Goal: Book appointment/travel/reservation

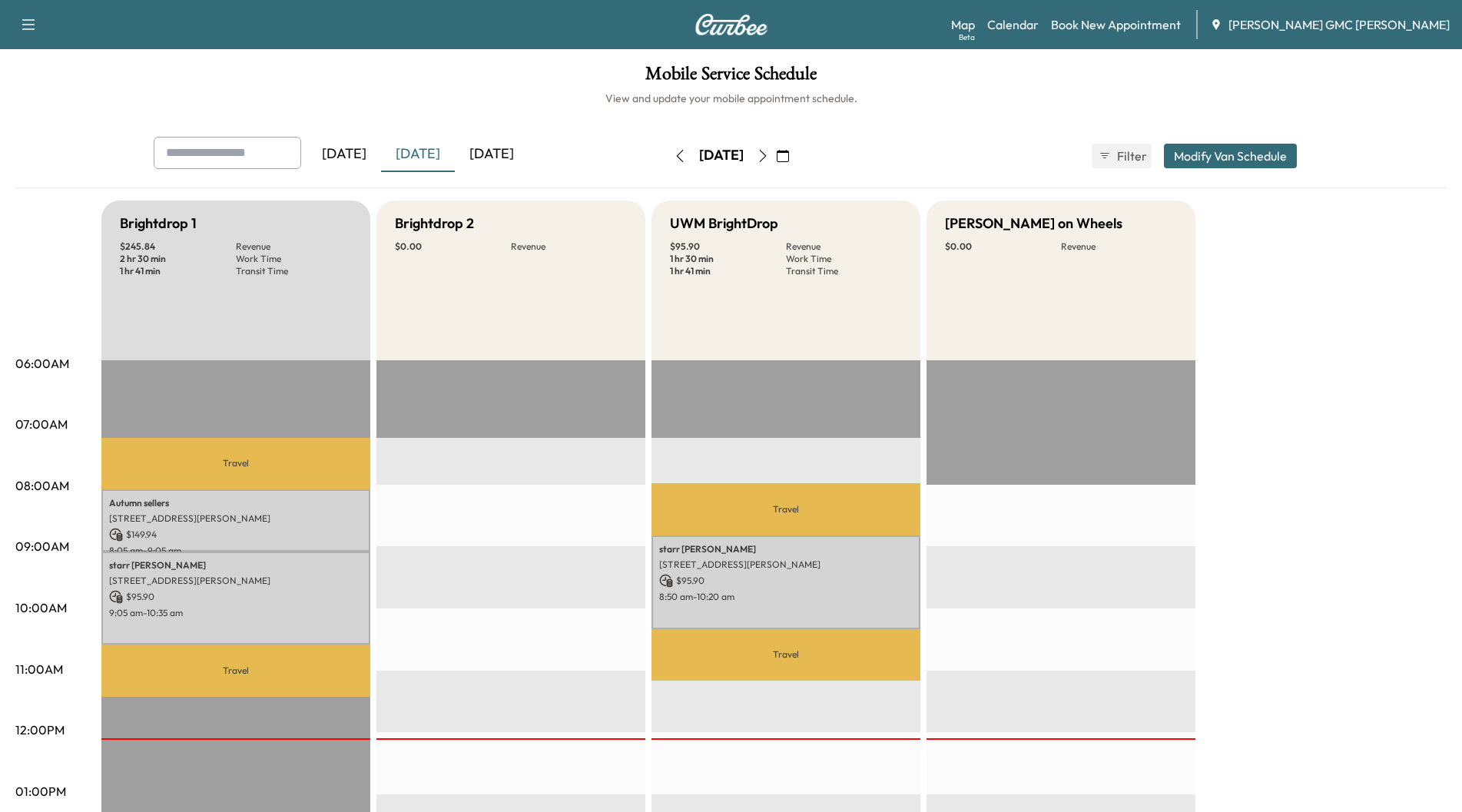
click at [514, 151] on div "[DATE]" at bounding box center [492, 155] width 74 height 36
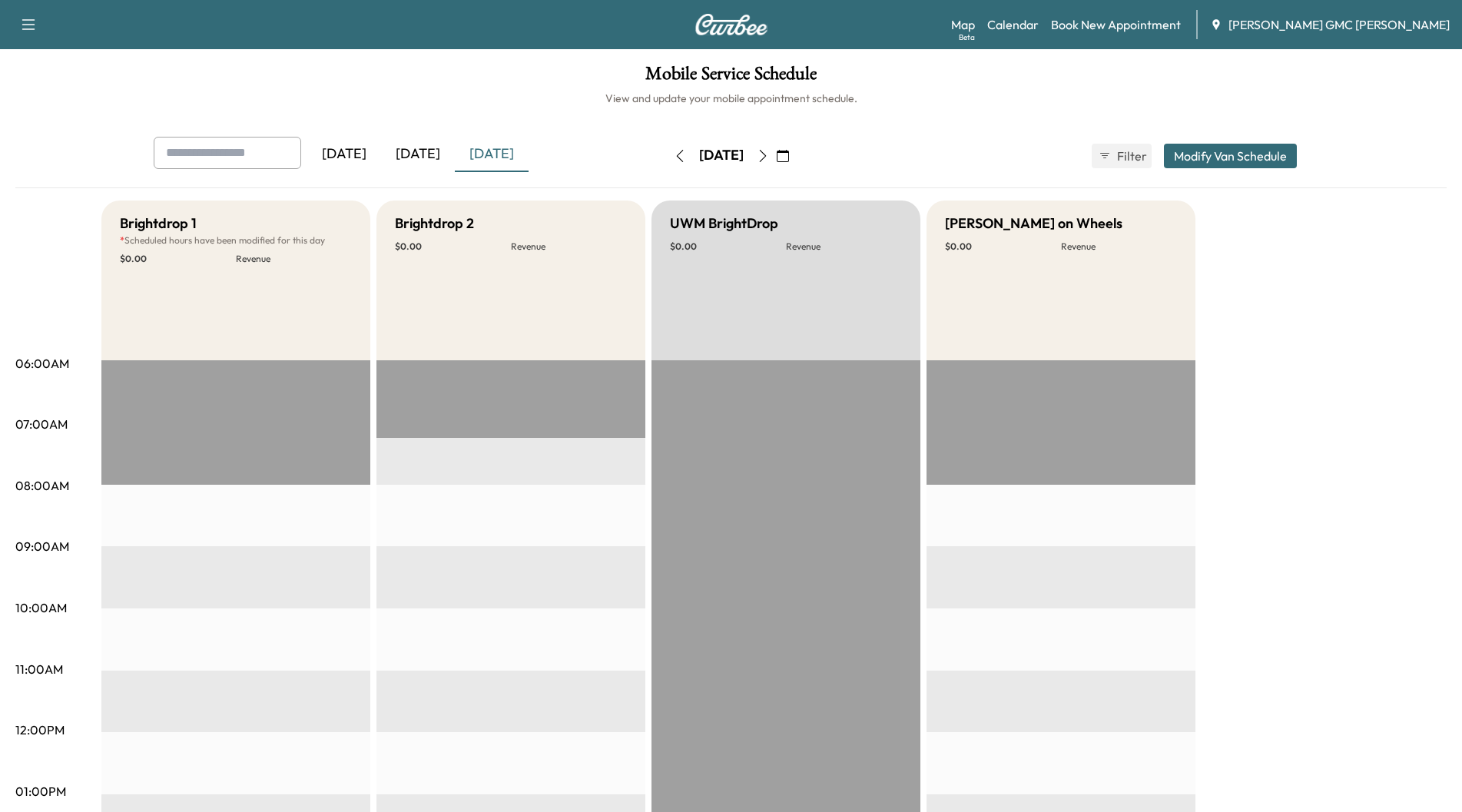
click at [769, 153] on icon "button" at bounding box center [763, 156] width 12 height 12
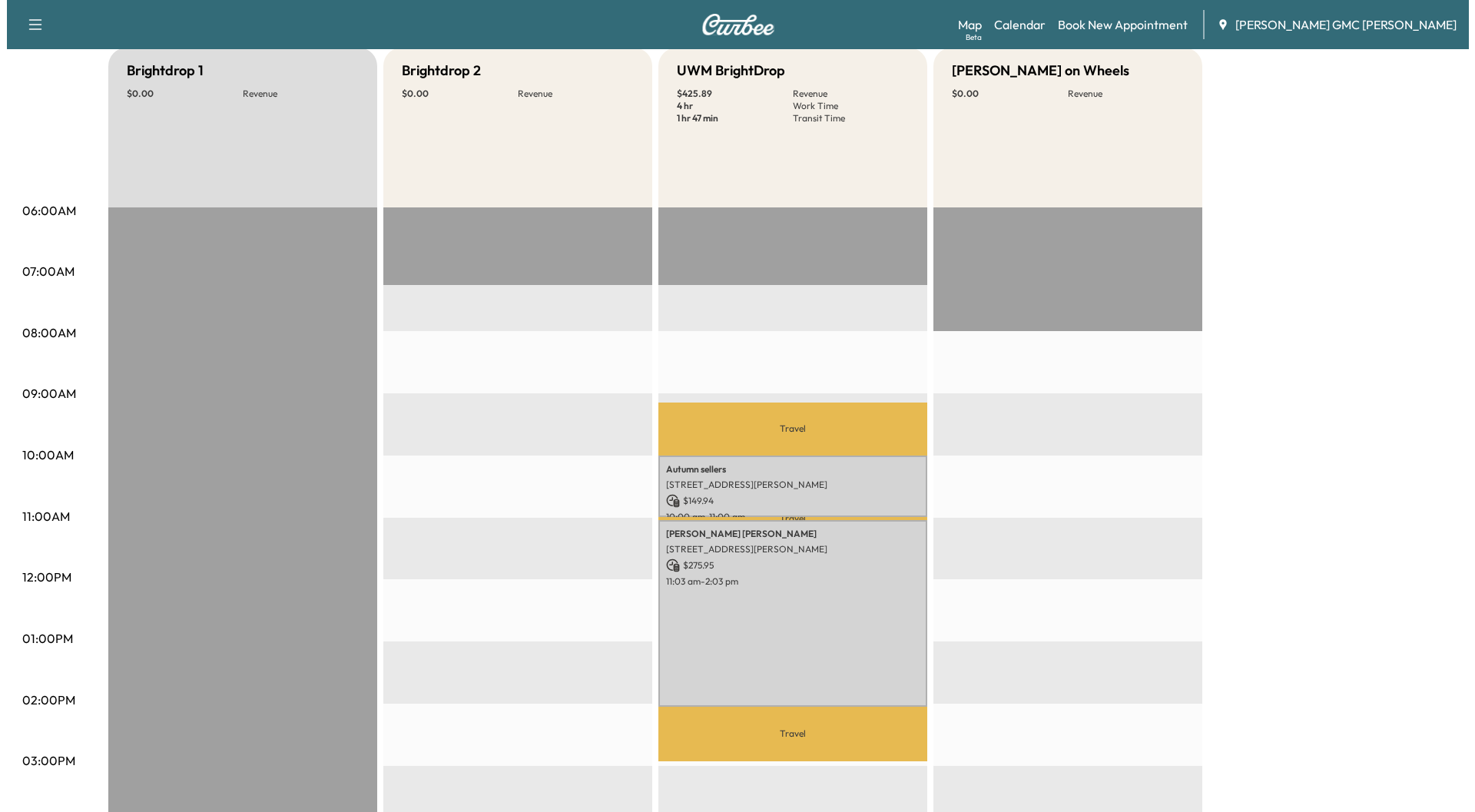
scroll to position [154, 0]
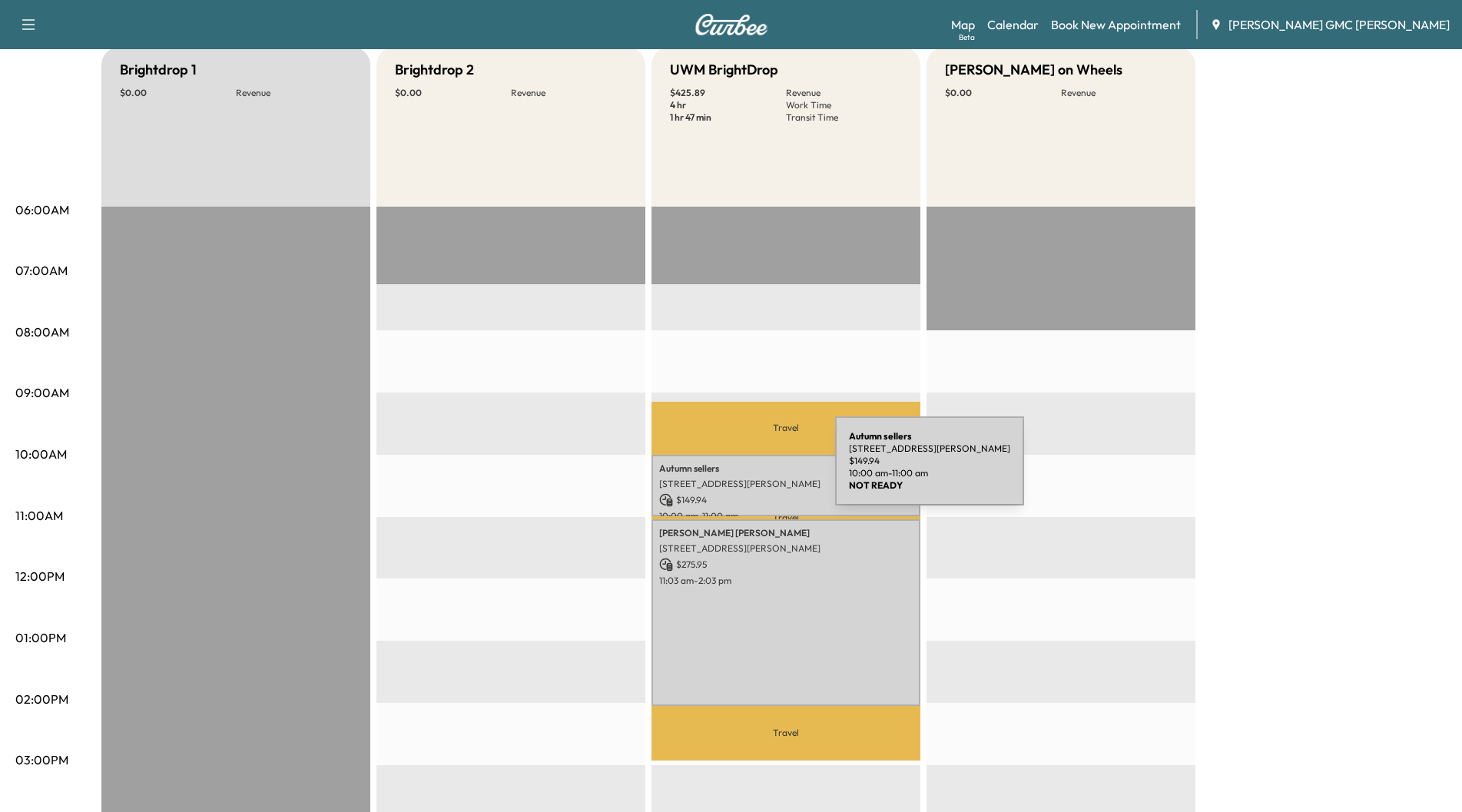
click at [720, 470] on p "Autumn sellers" at bounding box center [786, 469] width 254 height 12
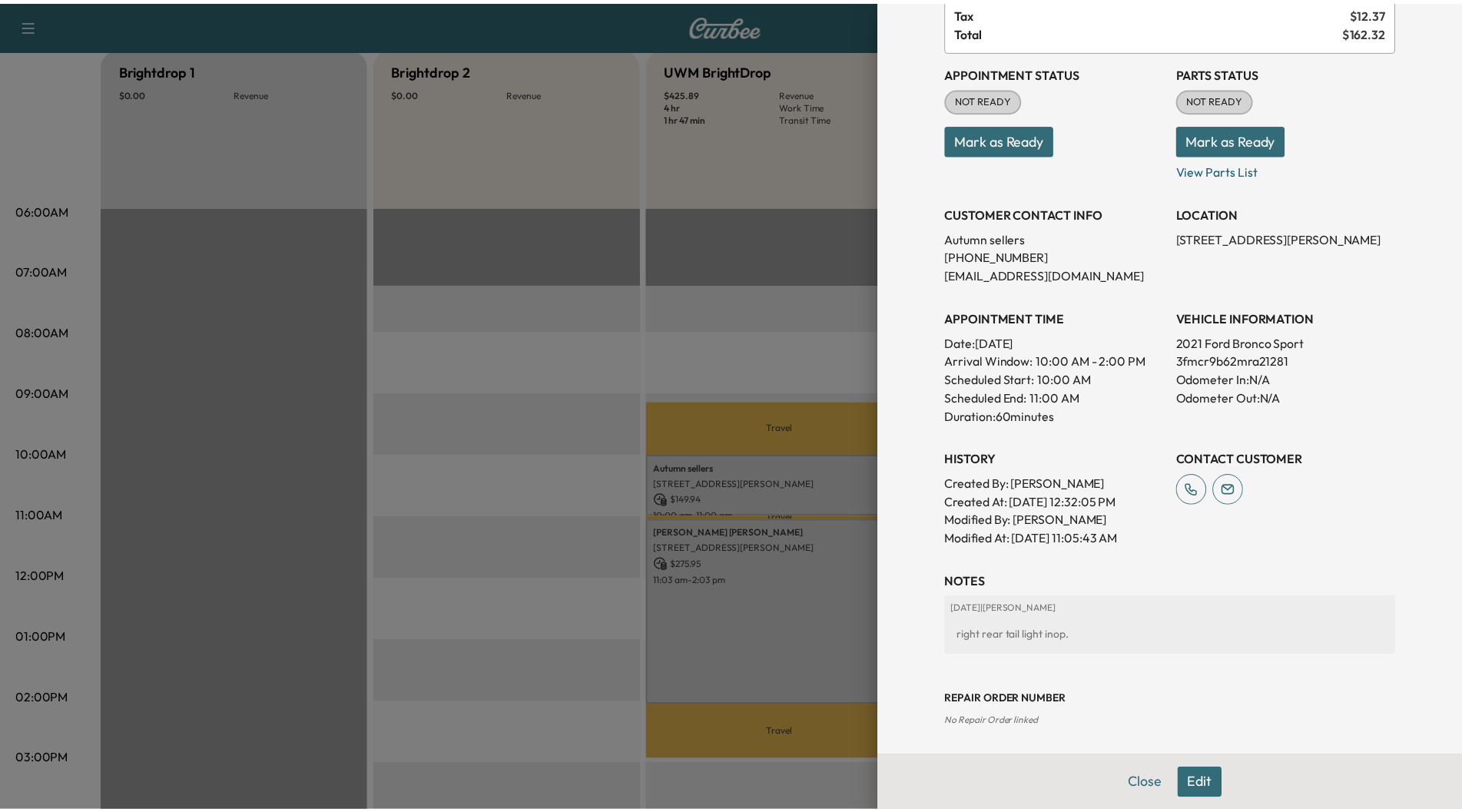
scroll to position [134, 0]
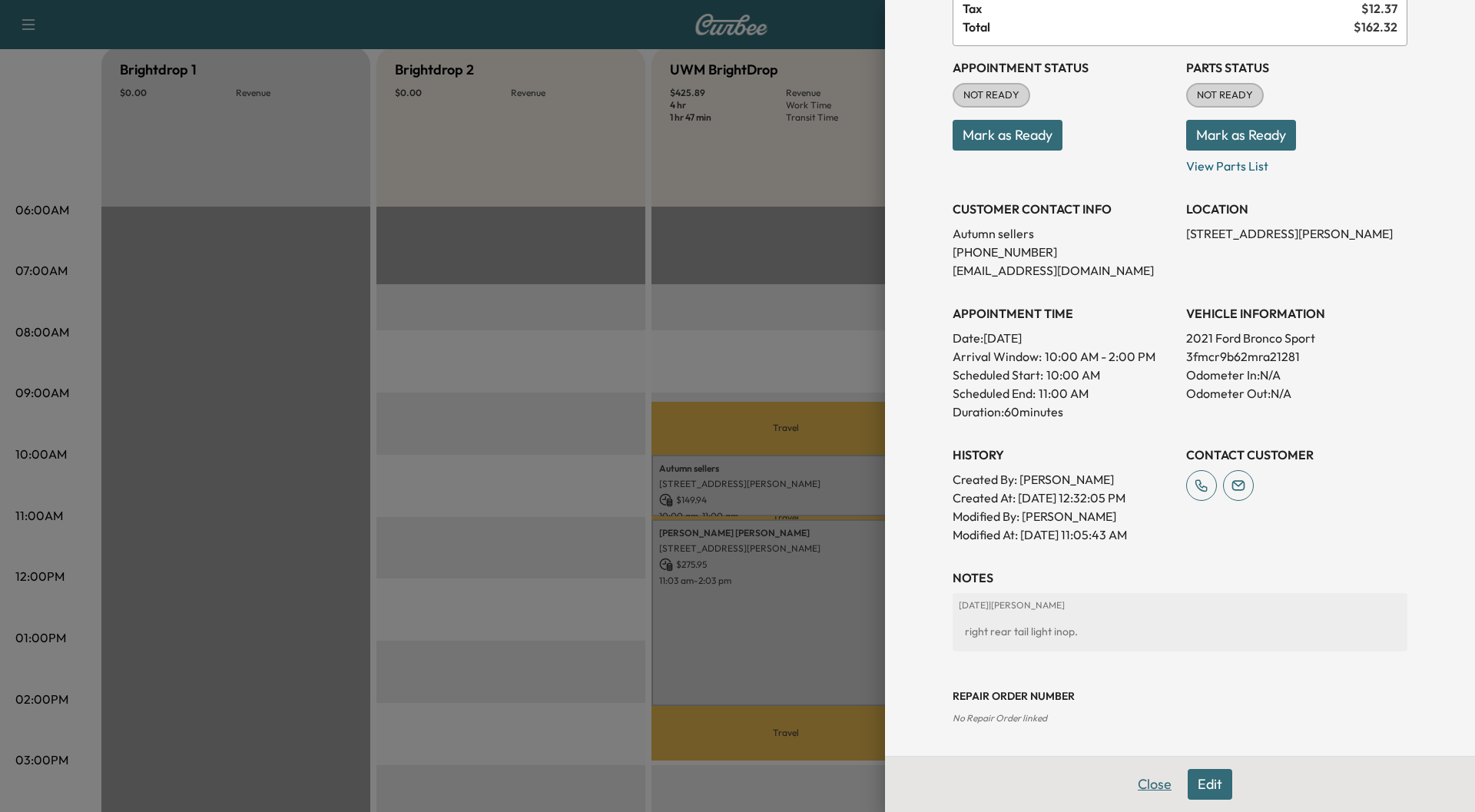
click at [1137, 781] on button "Close" at bounding box center [1154, 783] width 53 height 31
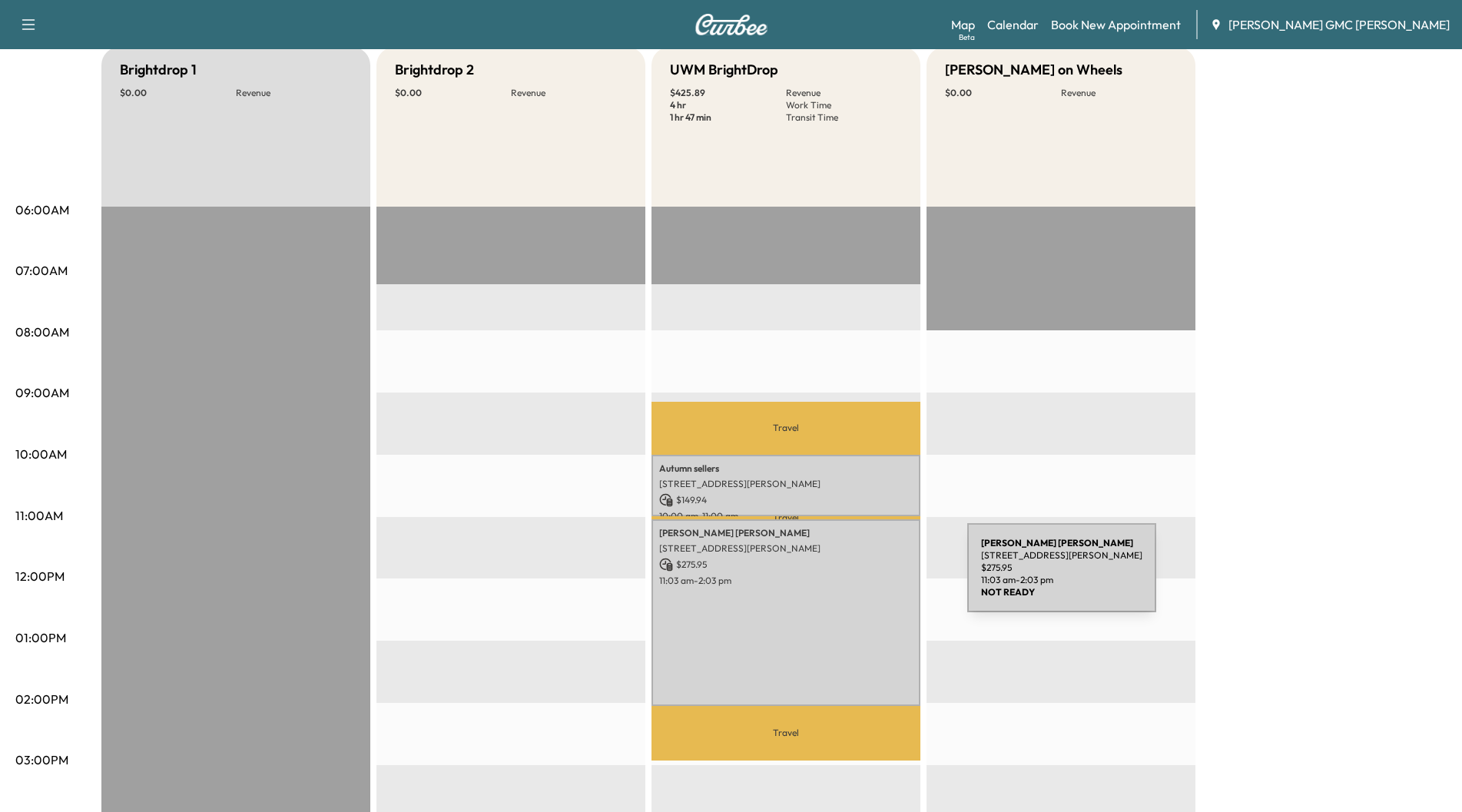
click at [852, 577] on p "11:03 am - 2:03 pm" at bounding box center [786, 580] width 254 height 12
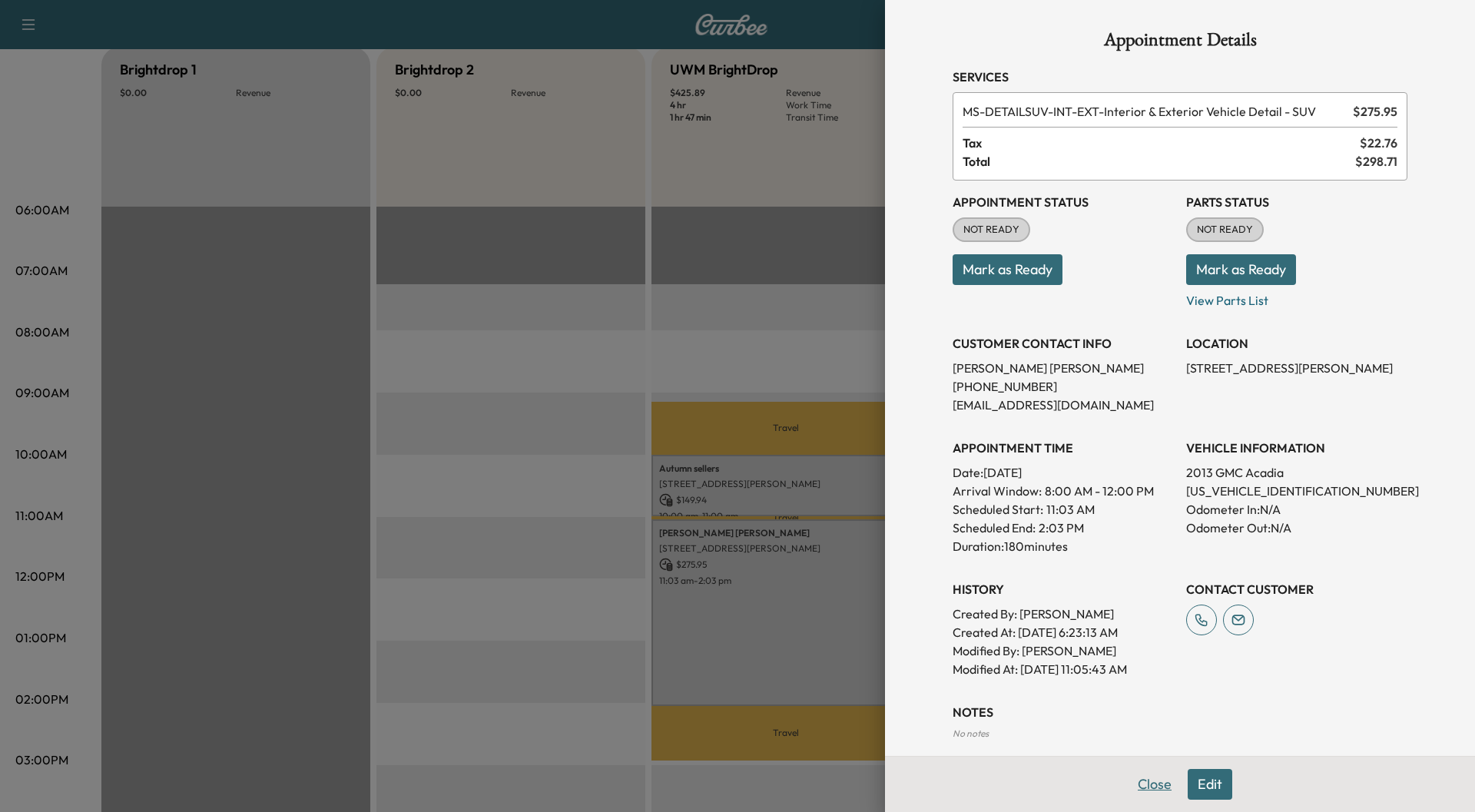
click at [1139, 785] on button "Close" at bounding box center [1154, 783] width 53 height 31
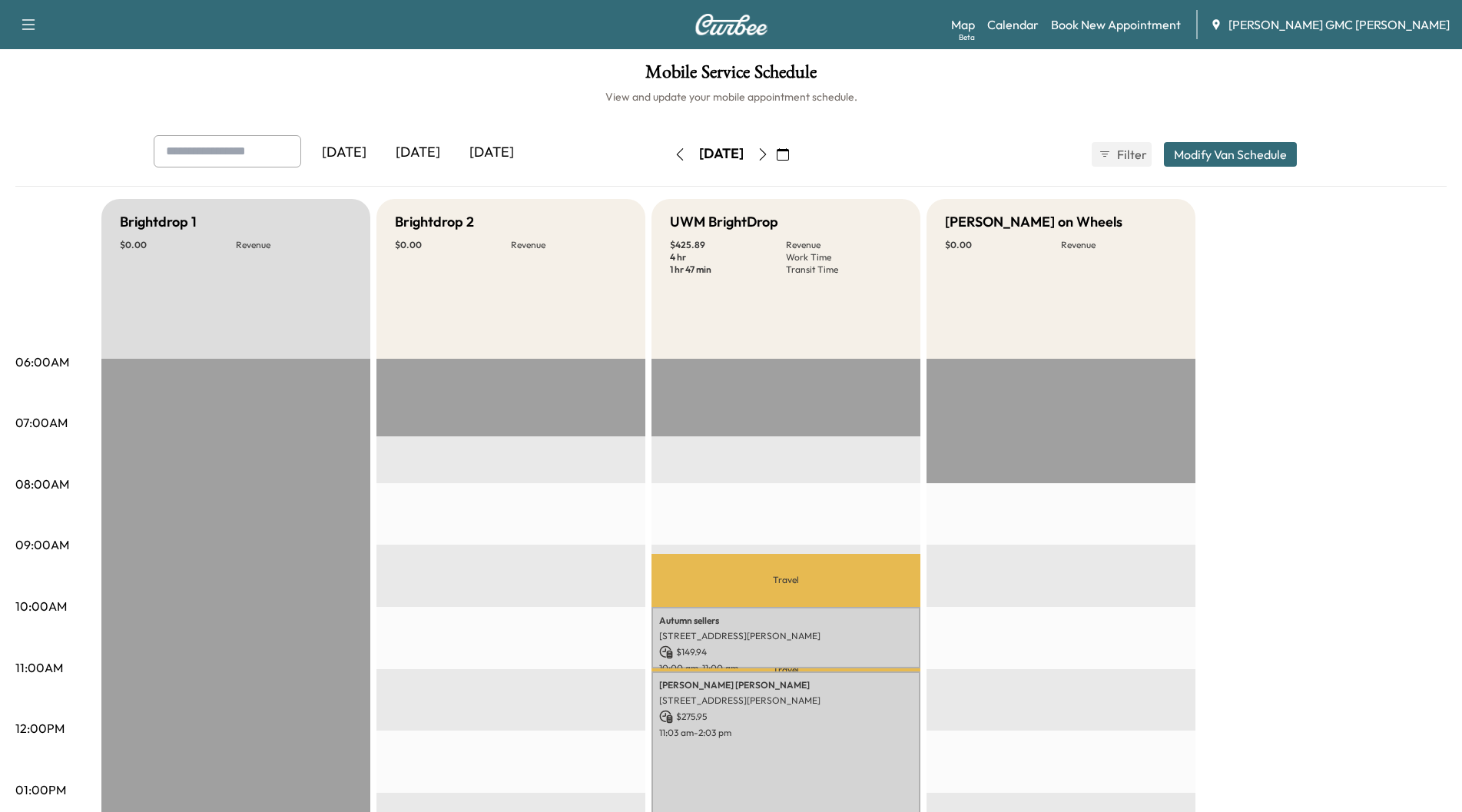
scroll to position [0, 0]
click at [674, 158] on icon "button" at bounding box center [680, 156] width 12 height 12
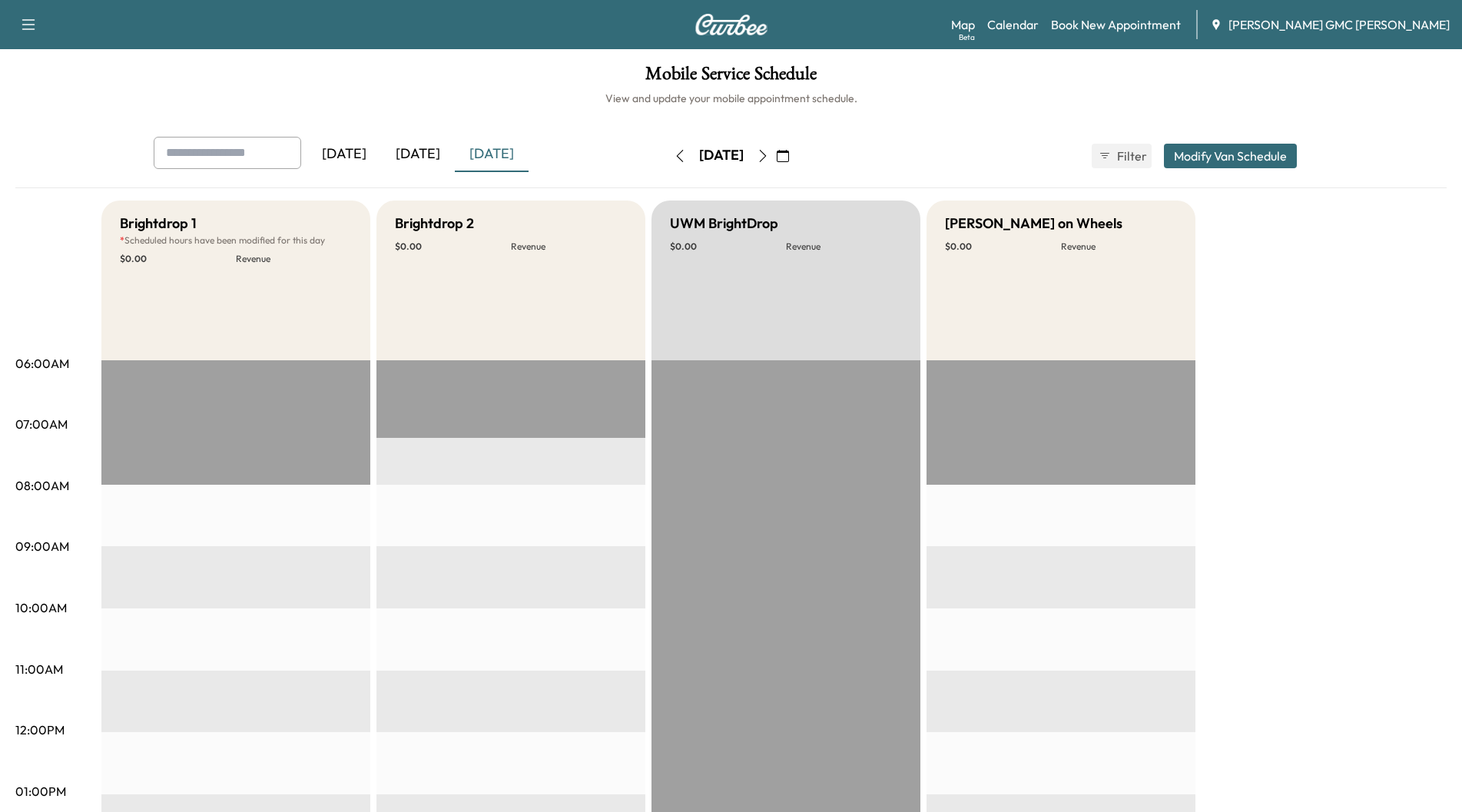
click at [667, 158] on button "button" at bounding box center [680, 156] width 26 height 25
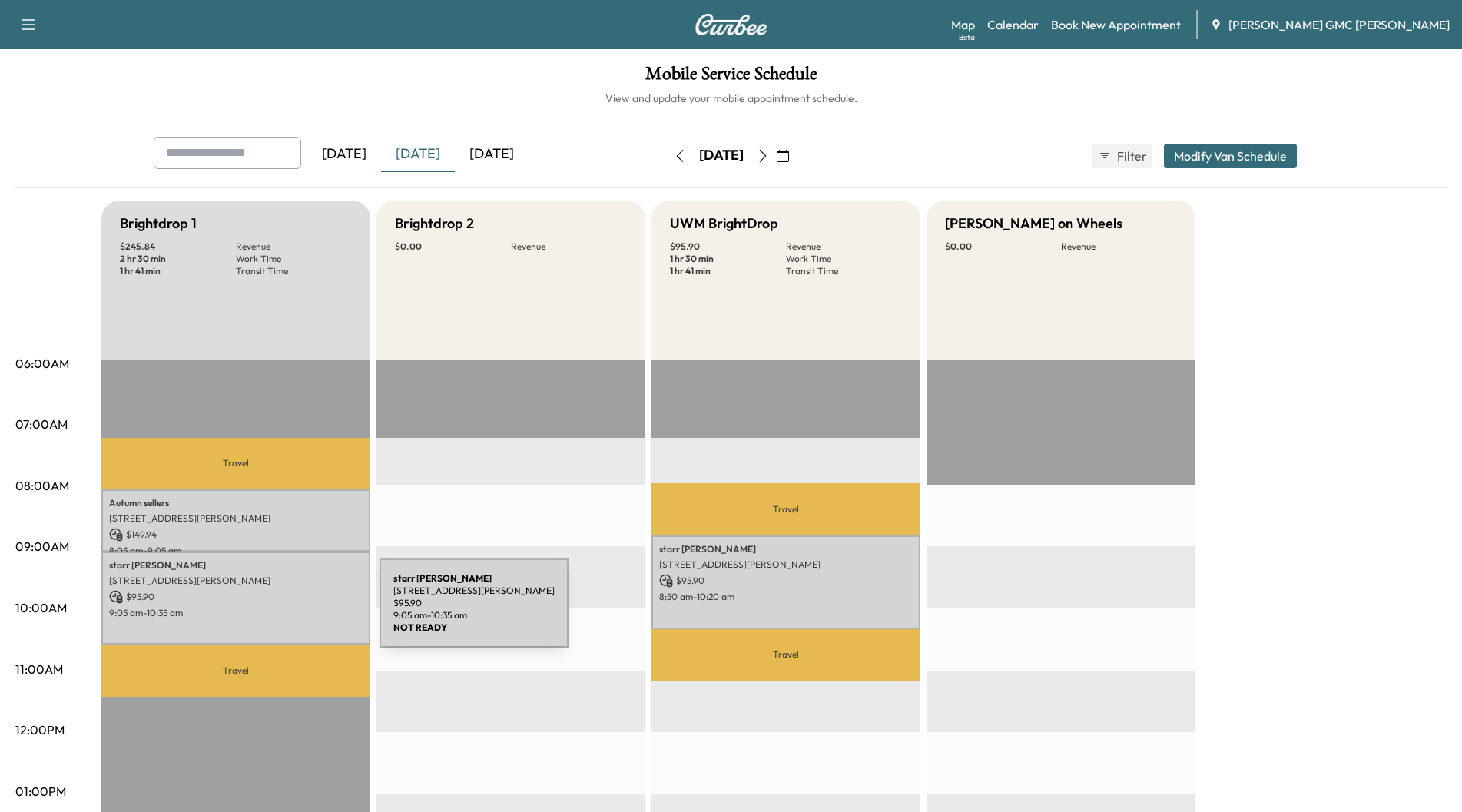
click at [265, 612] on p "9:05 am - 10:35 am" at bounding box center [236, 613] width 254 height 12
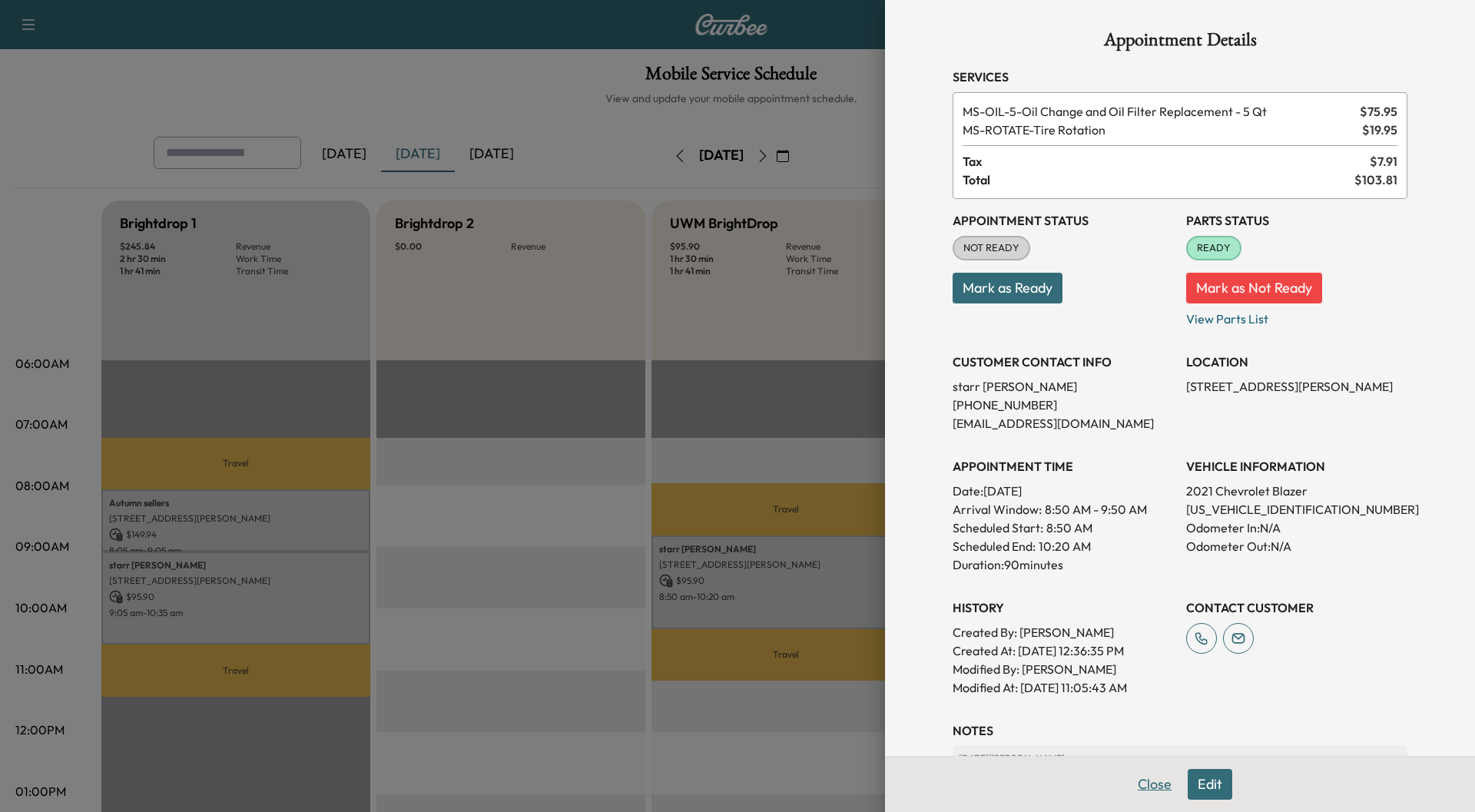
click at [1128, 783] on button "Close" at bounding box center [1154, 783] width 53 height 31
